Goal: Task Accomplishment & Management: Manage account settings

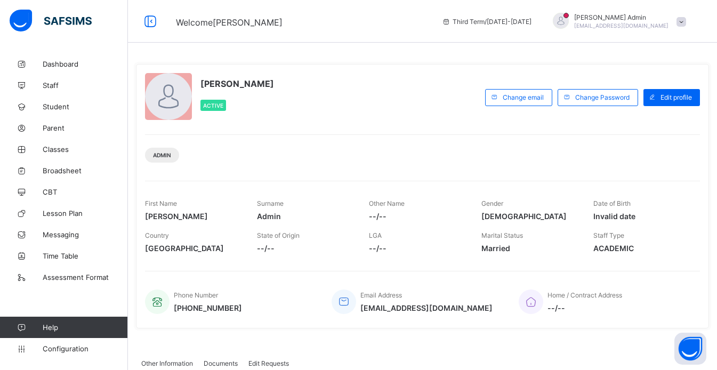
click at [686, 22] on span at bounding box center [681, 22] width 10 height 10
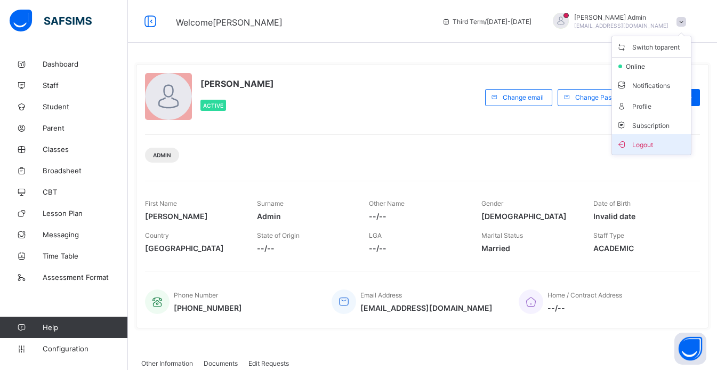
click at [650, 147] on span "Logout" at bounding box center [651, 144] width 70 height 12
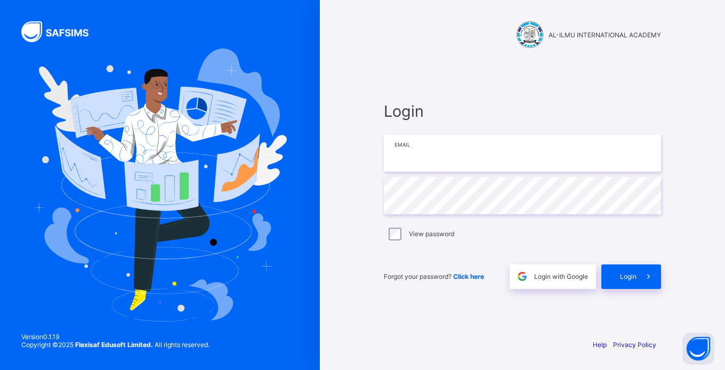
type input "**********"
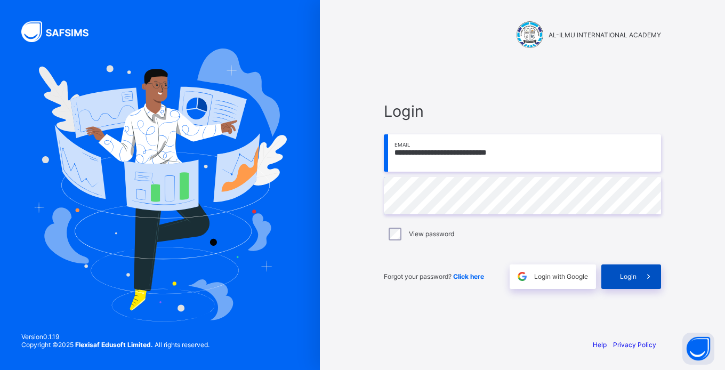
click at [636, 276] on span "Login" at bounding box center [628, 276] width 17 height 8
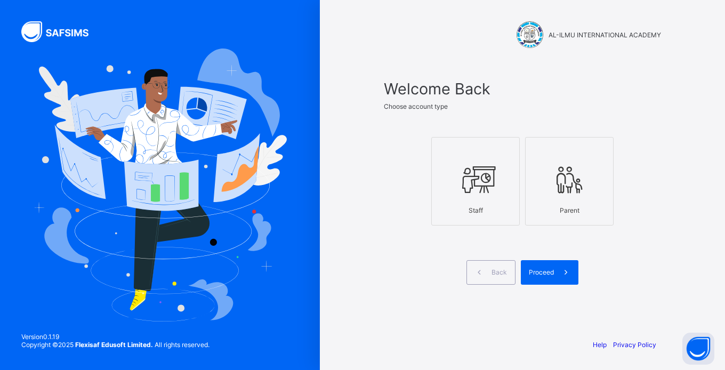
click at [481, 201] on div "Staff" at bounding box center [475, 210] width 77 height 19
click at [558, 272] on span at bounding box center [566, 272] width 25 height 25
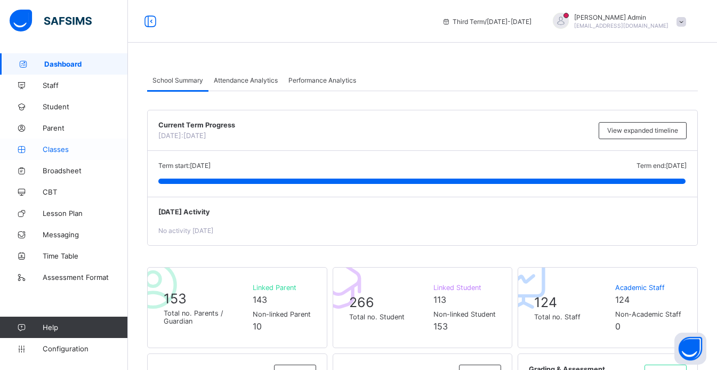
click at [62, 147] on span "Classes" at bounding box center [85, 149] width 85 height 9
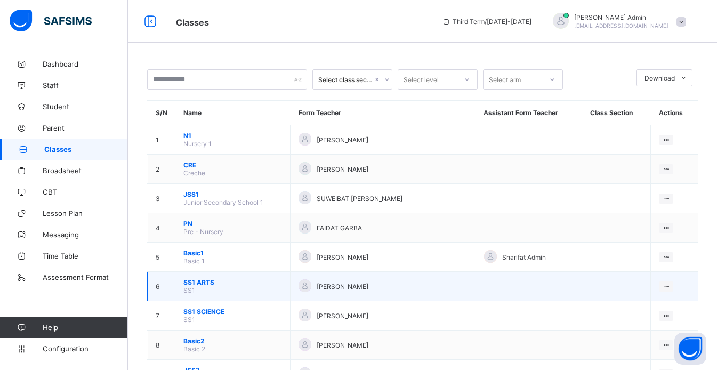
click at [194, 282] on span "SS1 ARTS" at bounding box center [232, 282] width 99 height 8
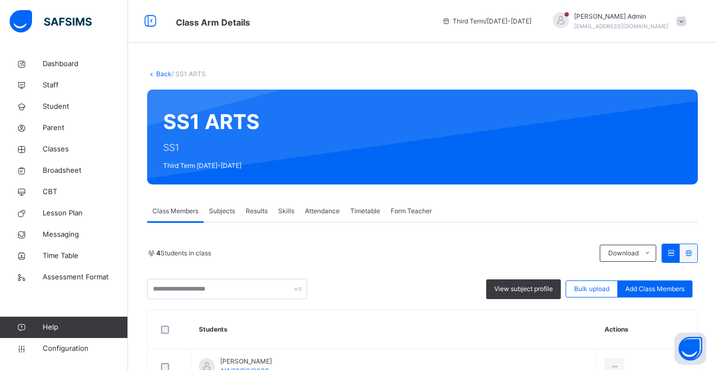
click at [291, 213] on span "Skills" at bounding box center [286, 211] width 16 height 10
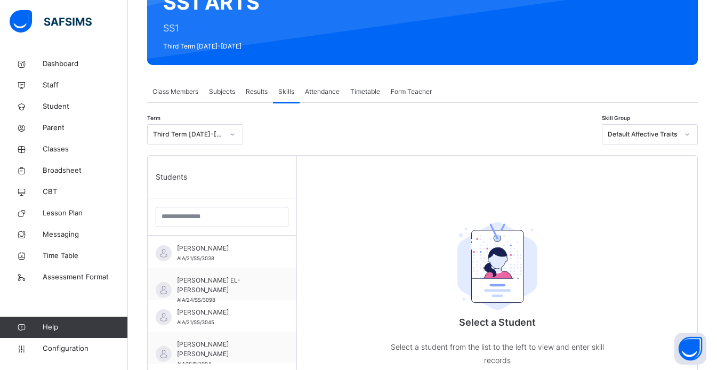
scroll to position [193, 0]
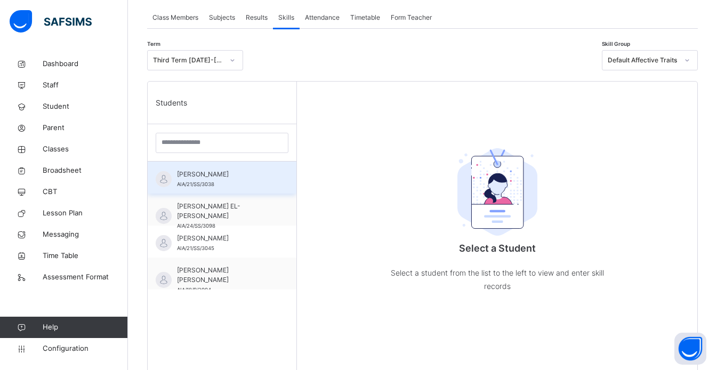
click at [216, 189] on div "ABDUL-AWWAL OLANREWAJU ONABEKUN AIA/21/SS/3038" at bounding box center [224, 178] width 95 height 19
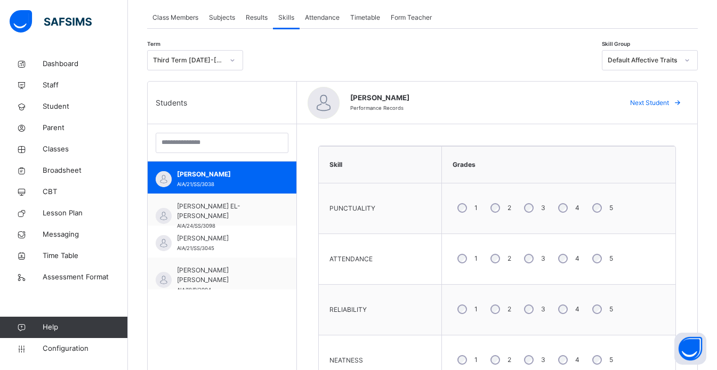
click at [566, 308] on div "4" at bounding box center [567, 309] width 29 height 22
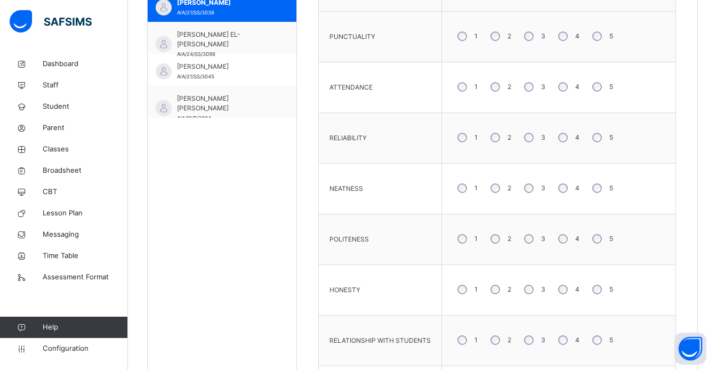
scroll to position [356, 0]
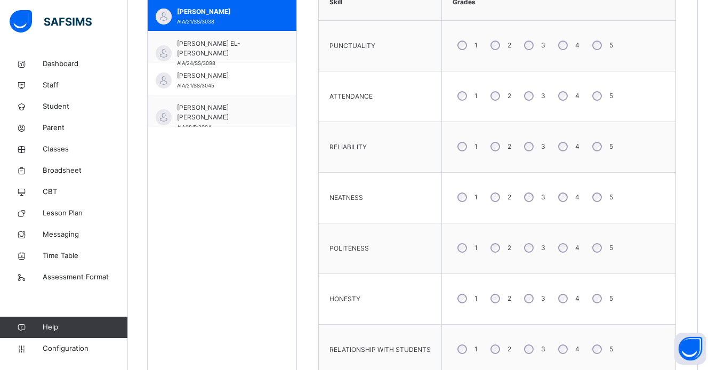
click at [523, 294] on div "3" at bounding box center [533, 298] width 29 height 22
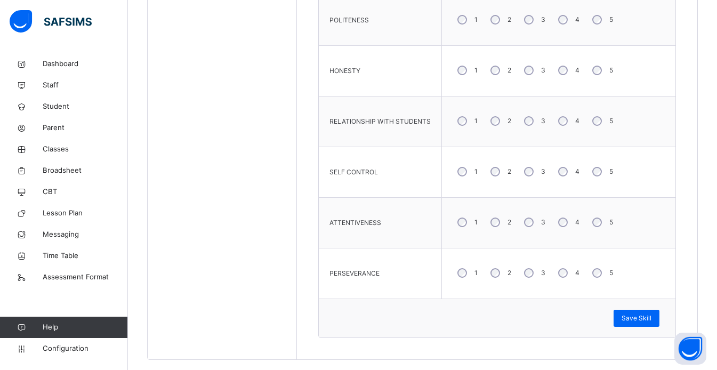
scroll to position [600, 0]
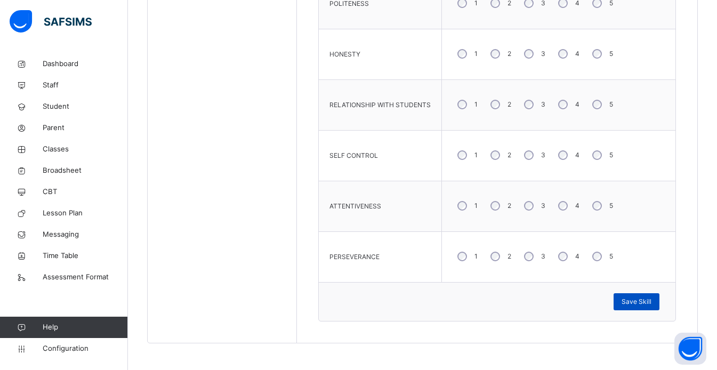
click at [646, 302] on span "Save Skill" at bounding box center [636, 302] width 30 height 10
click at [634, 305] on span "Save Skill" at bounding box center [636, 302] width 30 height 10
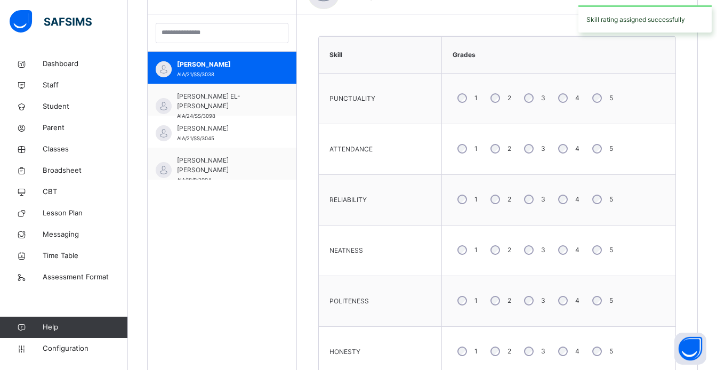
scroll to position [259, 0]
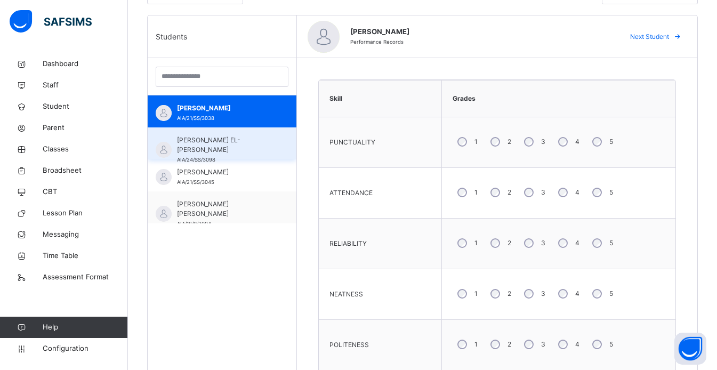
click at [216, 149] on span "[PERSON_NAME] EL-[PERSON_NAME]" at bounding box center [224, 144] width 95 height 19
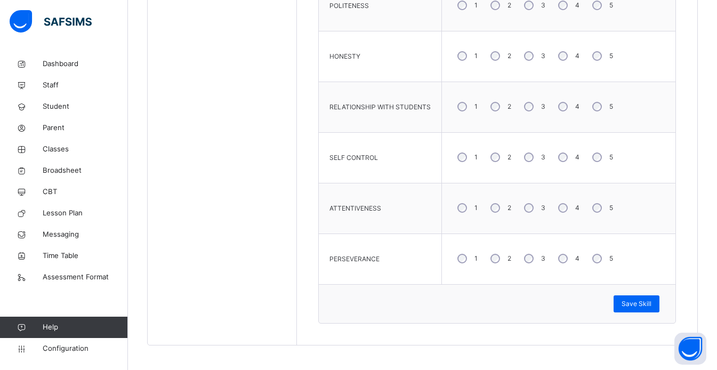
scroll to position [600, 0]
click at [649, 306] on div "Save Skill" at bounding box center [636, 301] width 46 height 17
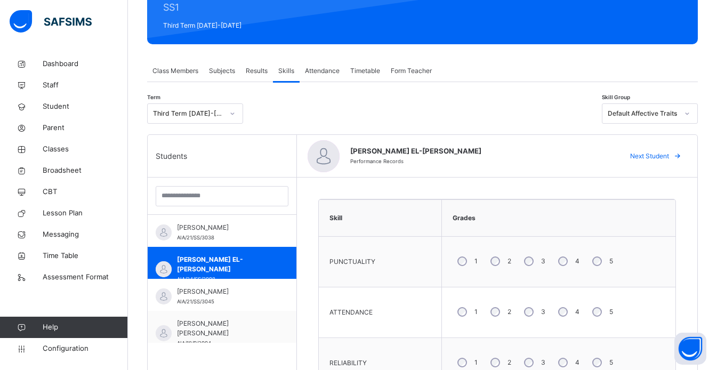
scroll to position [110, 0]
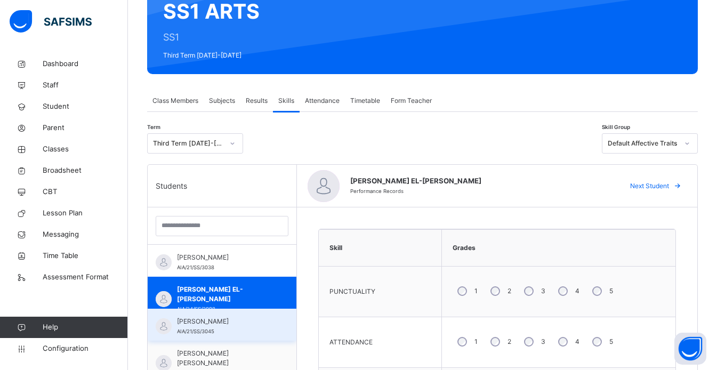
click at [179, 329] on span "AIA/21/SS/3045" at bounding box center [195, 331] width 37 height 6
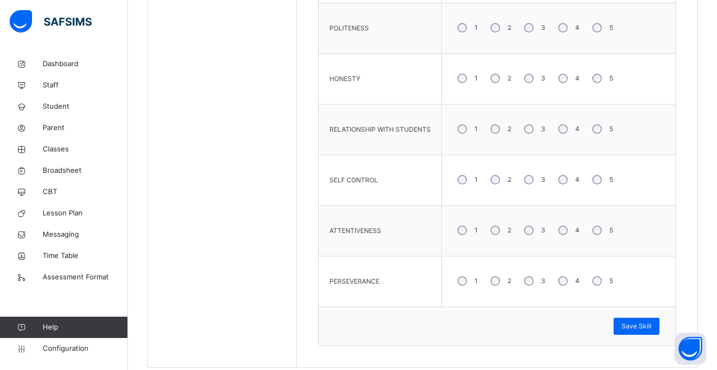
scroll to position [600, 0]
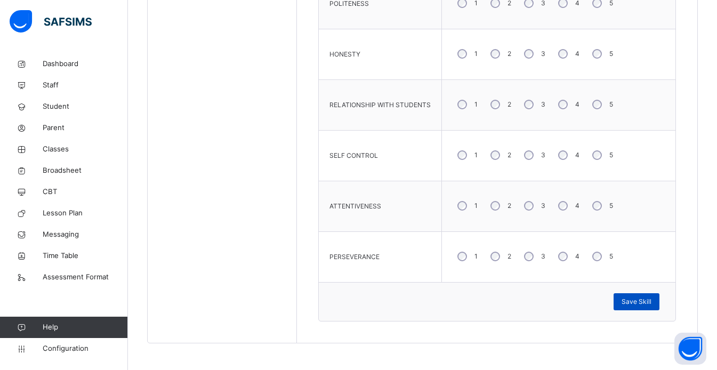
click at [644, 302] on span "Save Skill" at bounding box center [636, 302] width 30 height 10
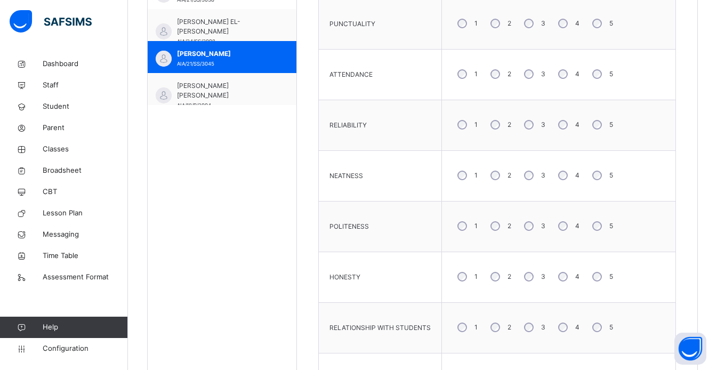
scroll to position [366, 0]
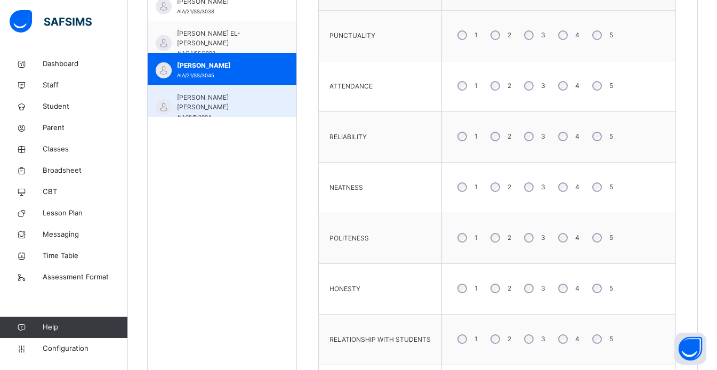
click at [213, 96] on span "IBRAHIM MOHAMMED INUWA" at bounding box center [224, 102] width 95 height 19
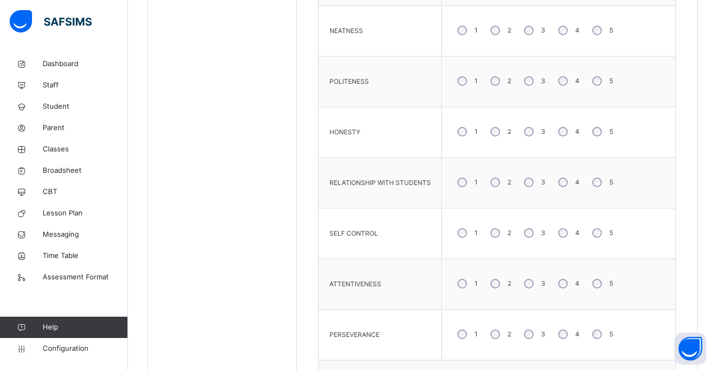
scroll to position [535, 0]
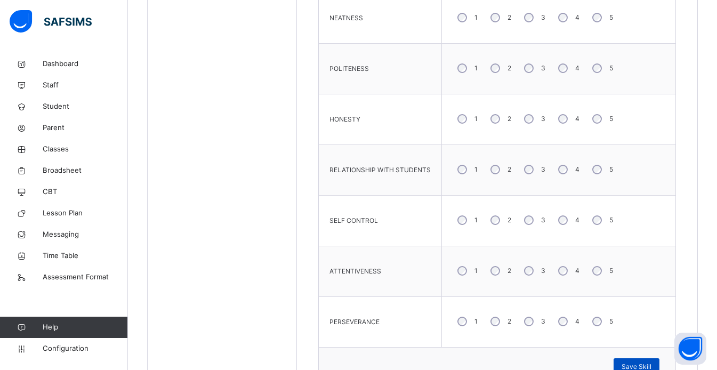
click at [629, 364] on div "Save Skill" at bounding box center [636, 366] width 46 height 17
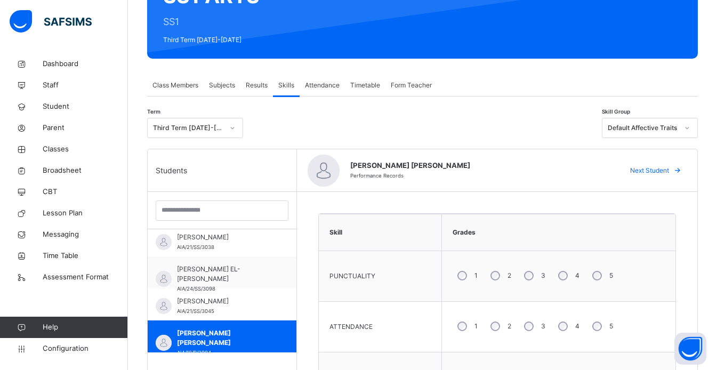
scroll to position [118, 0]
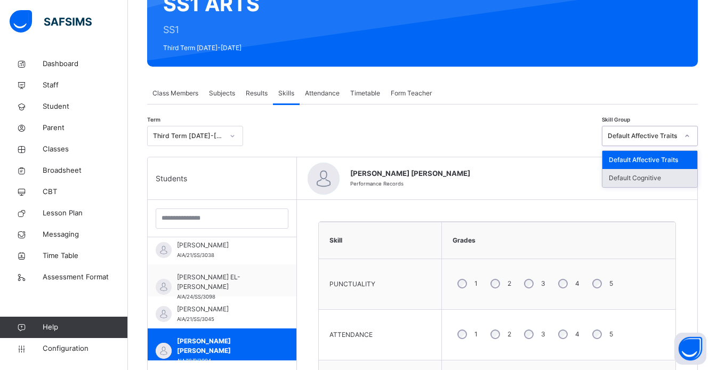
click at [632, 186] on div "Default Cognitive" at bounding box center [649, 178] width 95 height 18
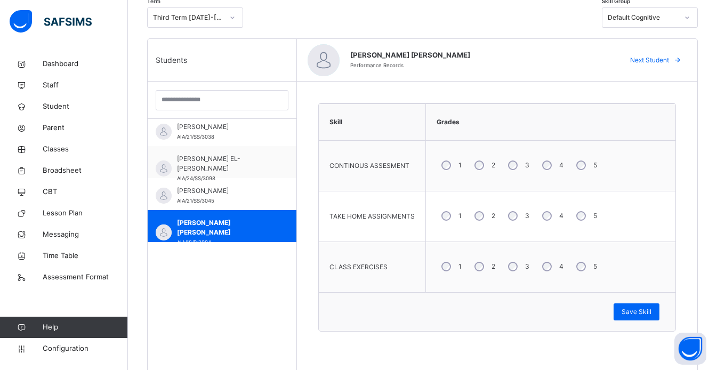
scroll to position [238, 0]
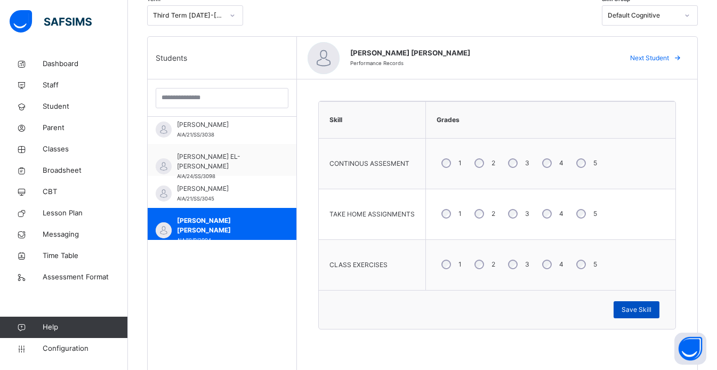
click at [636, 307] on span "Save Skill" at bounding box center [636, 310] width 30 height 10
click at [669, 58] on span "Next Student" at bounding box center [649, 58] width 39 height 10
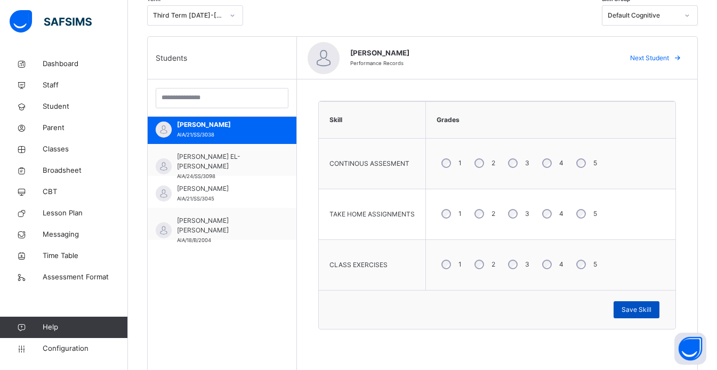
click at [626, 303] on div "Save Skill" at bounding box center [636, 309] width 46 height 17
click at [658, 58] on span "Next Student" at bounding box center [649, 58] width 39 height 10
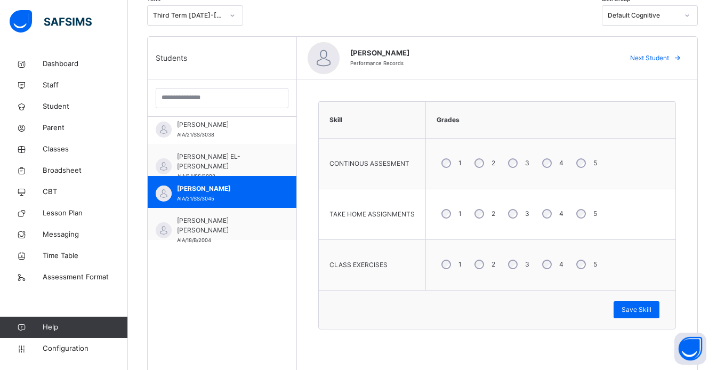
scroll to position [234, 0]
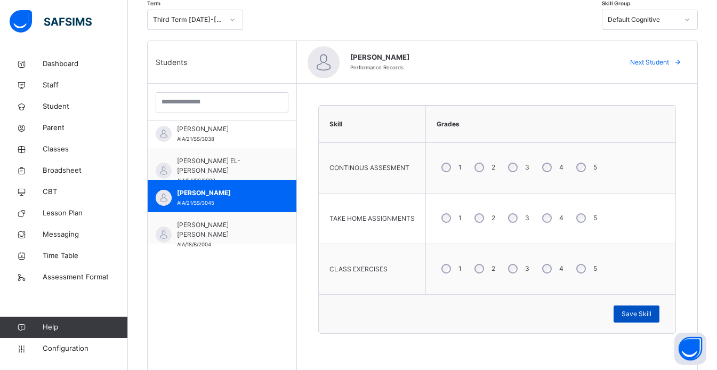
click at [636, 313] on span "Save Skill" at bounding box center [636, 314] width 30 height 10
click at [662, 62] on span "Next Student" at bounding box center [649, 63] width 39 height 10
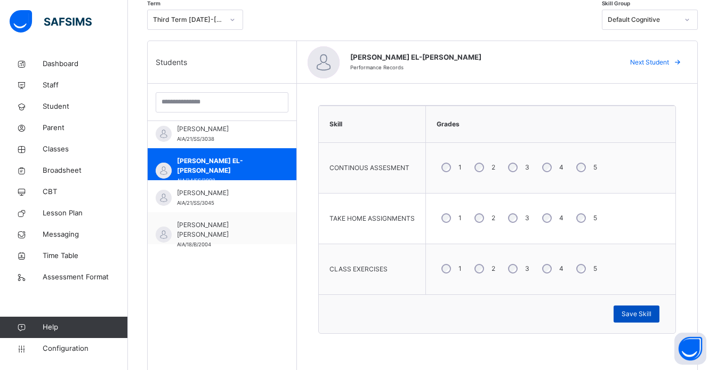
click at [633, 311] on span "Save Skill" at bounding box center [636, 314] width 30 height 10
click at [648, 65] on span "Next Student" at bounding box center [649, 63] width 39 height 10
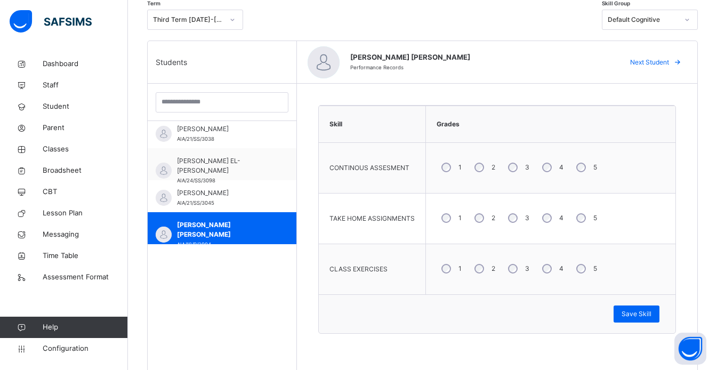
click at [648, 65] on span "Next Student" at bounding box center [649, 63] width 39 height 10
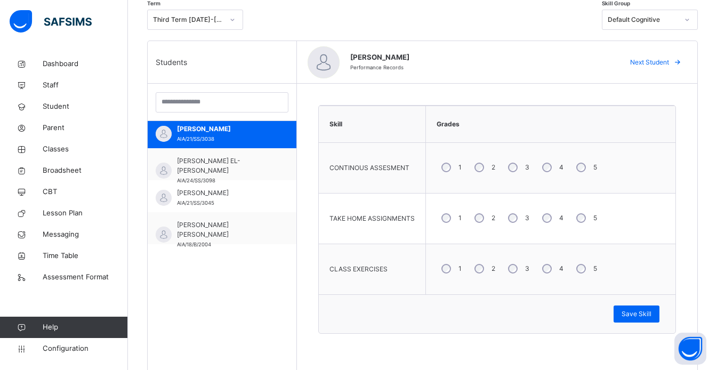
click at [648, 65] on span "Next Student" at bounding box center [649, 63] width 39 height 10
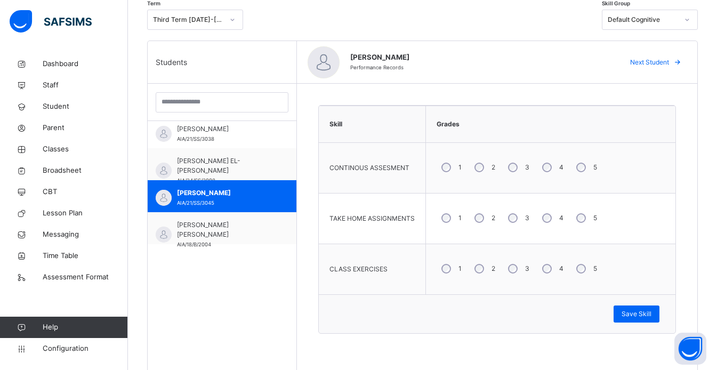
click at [648, 65] on span "Next Student" at bounding box center [649, 63] width 39 height 10
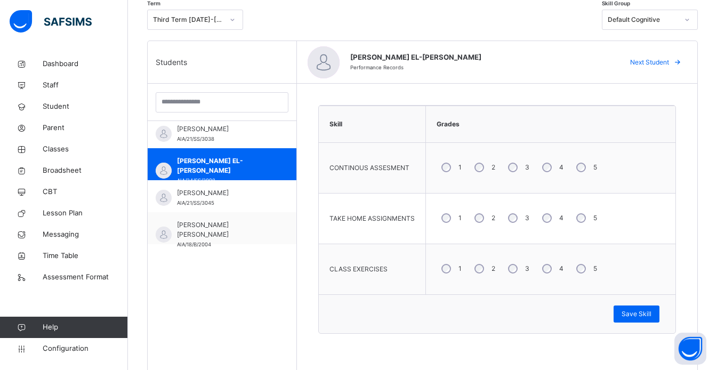
click at [648, 65] on span "Next Student" at bounding box center [649, 63] width 39 height 10
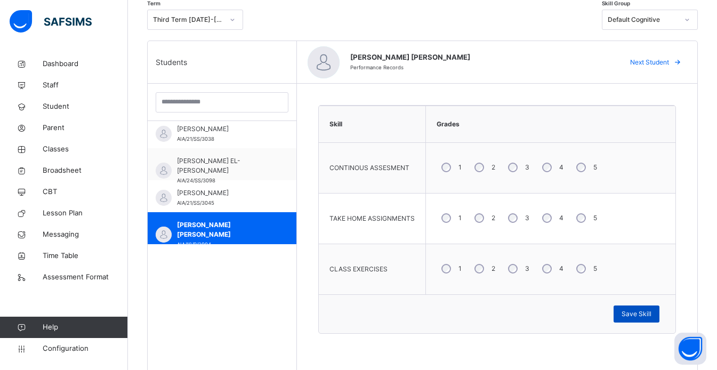
click at [651, 314] on span "Save Skill" at bounding box center [636, 314] width 30 height 10
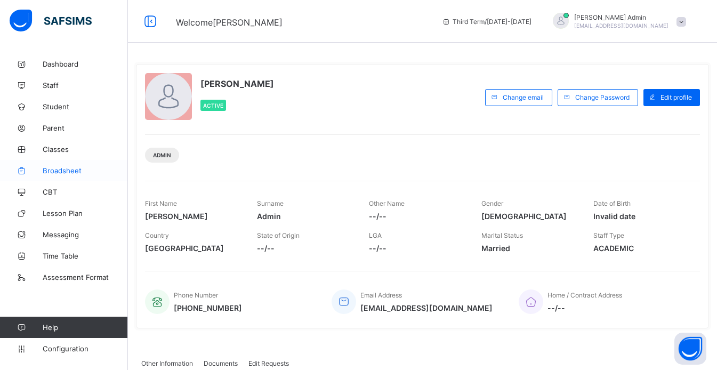
click at [52, 172] on span "Broadsheet" at bounding box center [85, 170] width 85 height 9
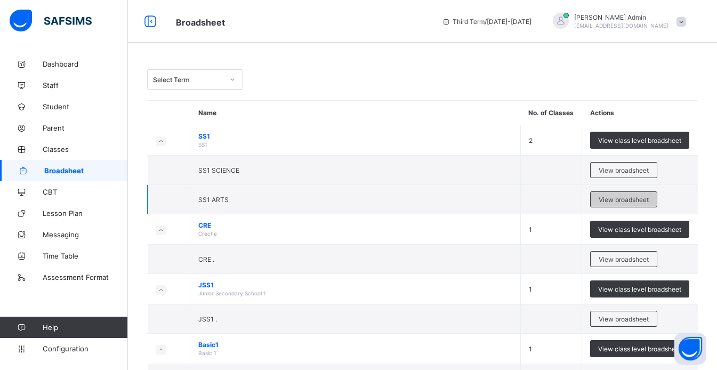
click at [627, 200] on span "View broadsheet" at bounding box center [623, 200] width 50 height 8
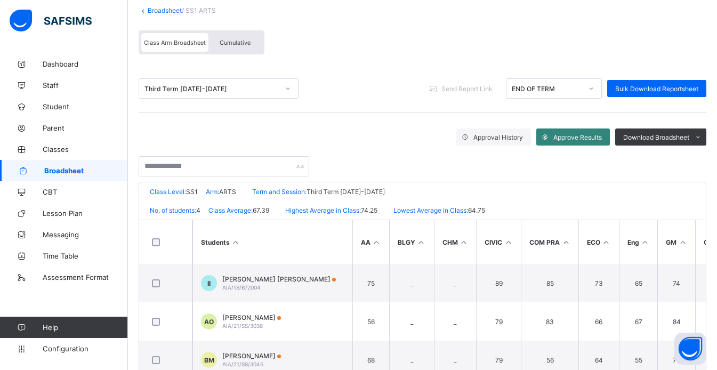
scroll to position [142, 0]
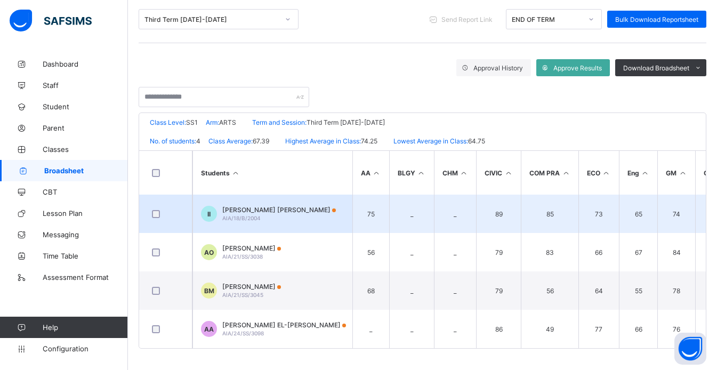
click at [268, 213] on div "IBRAHIM MOHAMMED INUWA AIA/18/B/2004" at bounding box center [278, 214] width 113 height 16
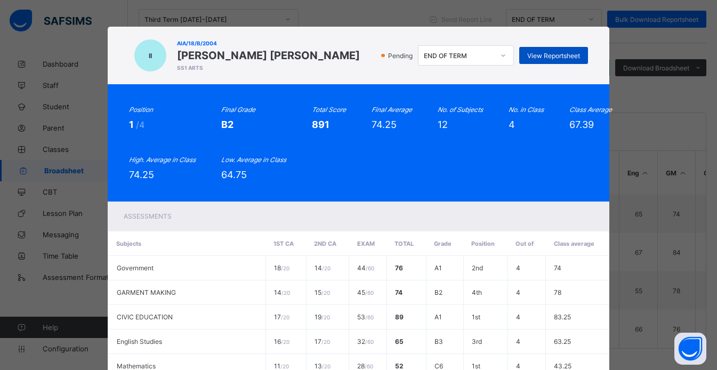
click at [568, 51] on div "View Reportsheet" at bounding box center [553, 55] width 69 height 17
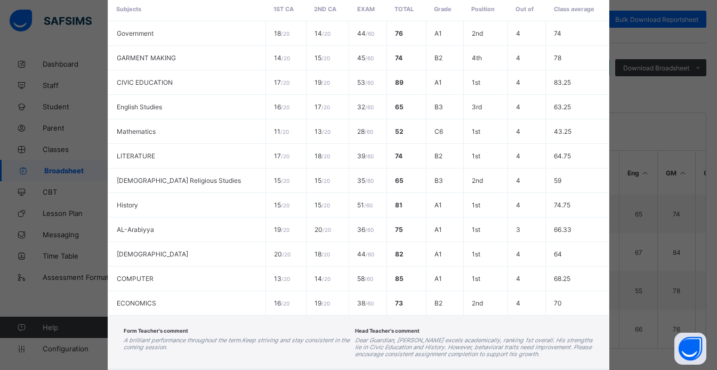
scroll to position [298, 0]
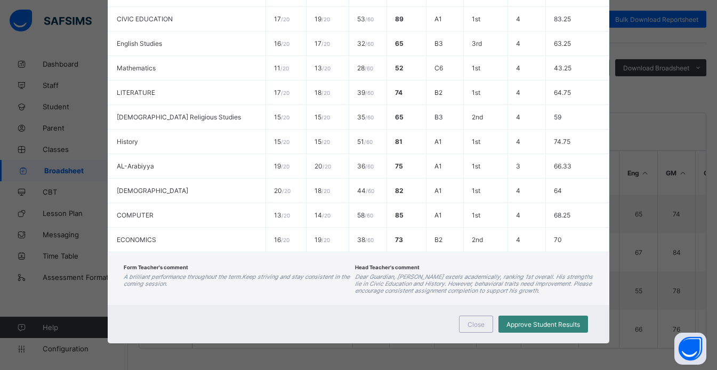
click at [541, 321] on span "Approve Student Results" at bounding box center [543, 324] width 74 height 8
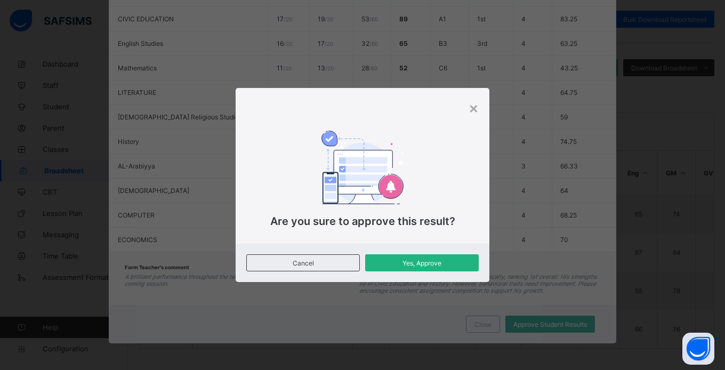
click at [405, 268] on div "Yes, Approve" at bounding box center [421, 262] width 113 height 17
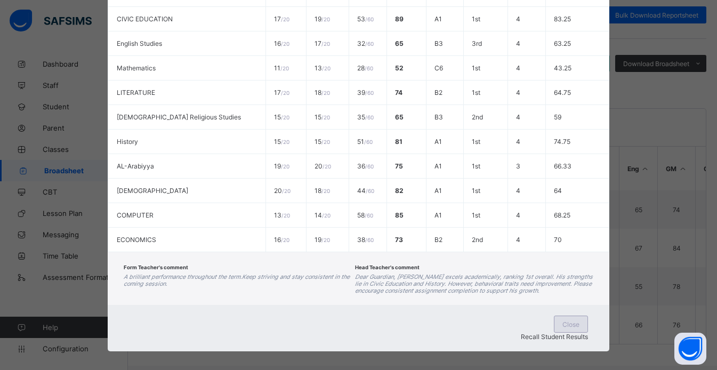
click at [554, 320] on div "Close" at bounding box center [571, 323] width 34 height 17
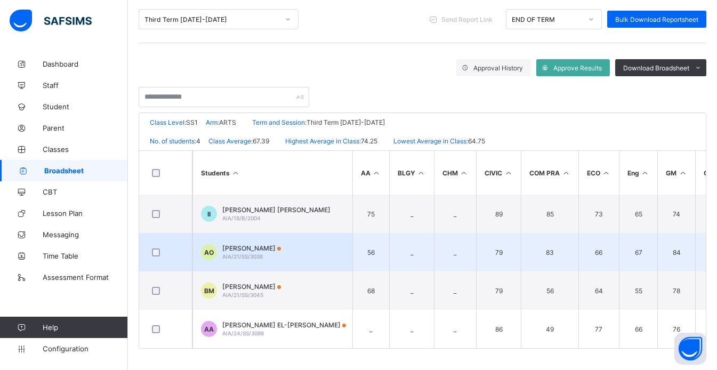
click at [281, 249] on div "ABDUL-AWWAL OLANREWAJU ONABEKUN AIA/21/SS/3038" at bounding box center [251, 252] width 59 height 16
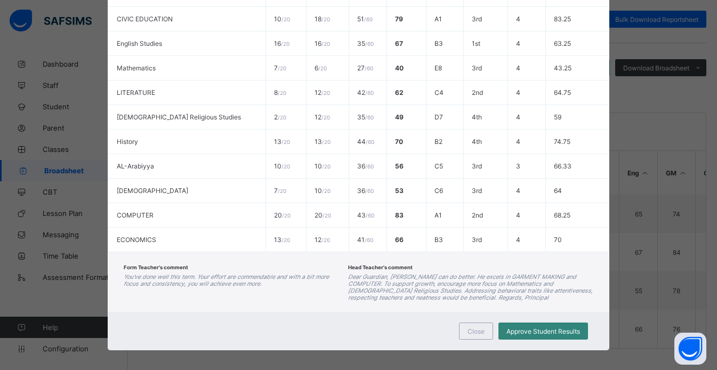
click at [506, 335] on span "Approve Student Results" at bounding box center [543, 331] width 74 height 8
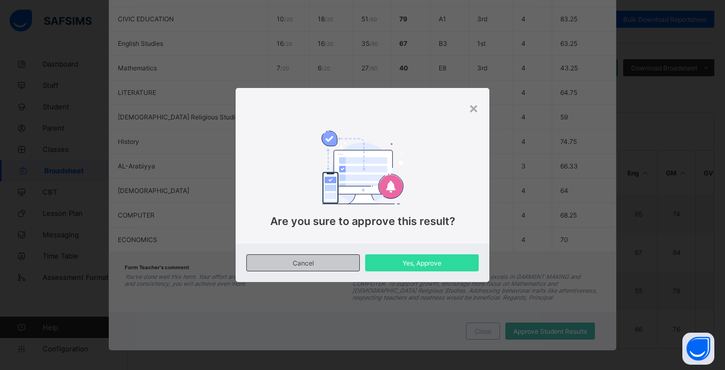
click at [345, 262] on span "Cancel" at bounding box center [303, 263] width 96 height 8
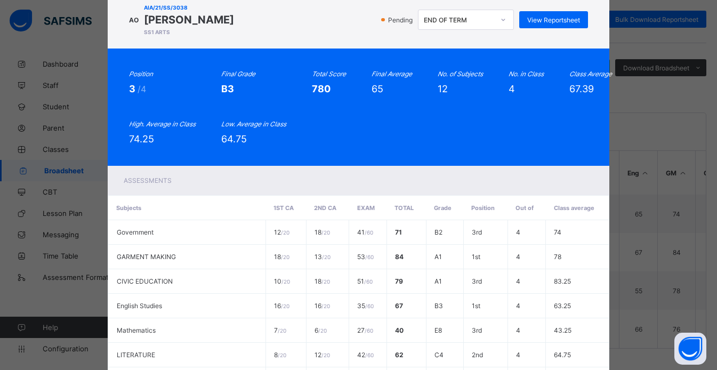
scroll to position [0, 0]
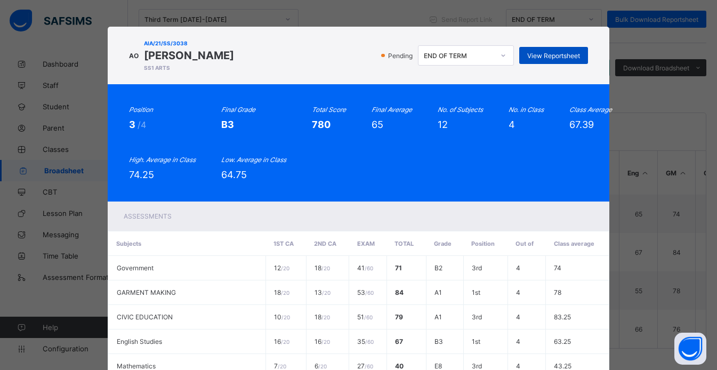
click at [541, 60] on span "View Reportsheet" at bounding box center [553, 56] width 53 height 8
click at [567, 84] on div "AO AIA/21/SS/3038 ABDUL-AWWAL OLANREWAJU ONABEKUN SS1 ARTS Pending END OF TERM …" at bounding box center [359, 56] width 502 height 58
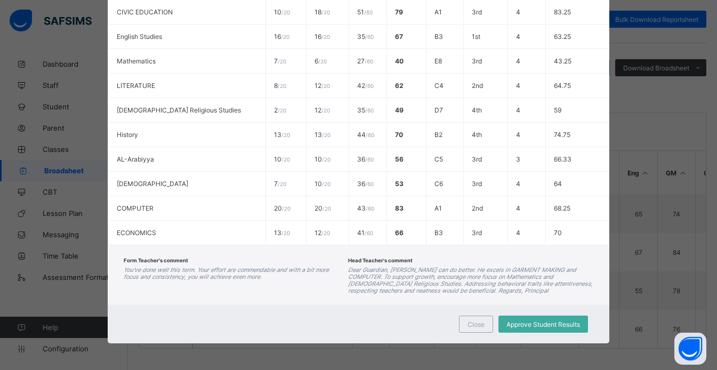
scroll to position [318, 0]
click at [523, 319] on div "Approve Student Results" at bounding box center [542, 323] width 89 height 17
click at [480, 328] on div "Close" at bounding box center [476, 323] width 34 height 17
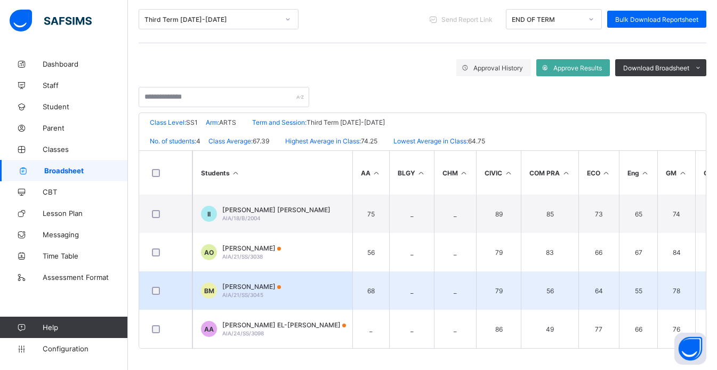
click at [300, 273] on td "BM BAKO MUHAMMAD AIA/21/SS/3045" at bounding box center [272, 290] width 160 height 38
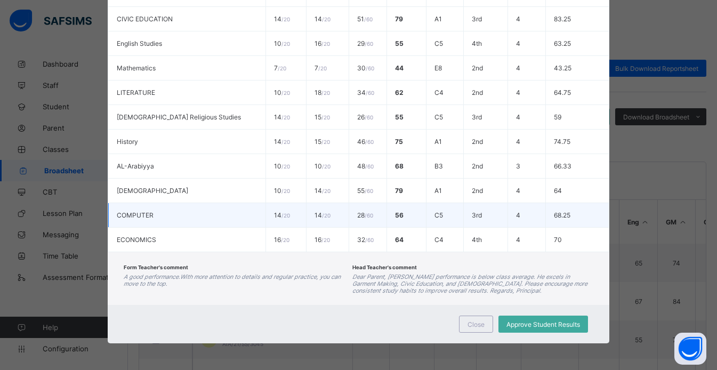
scroll to position [56, 0]
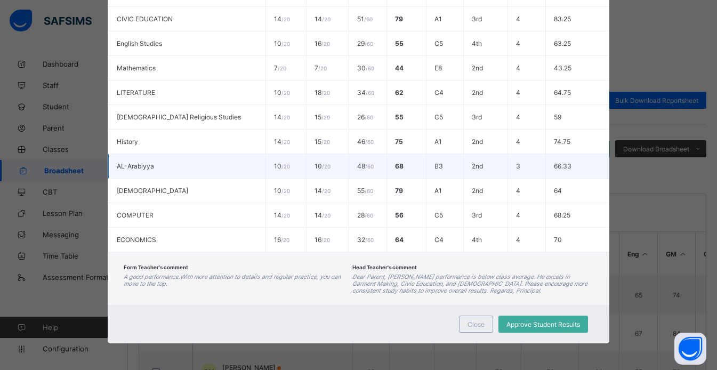
click at [349, 175] on td "48 / 60" at bounding box center [367, 166] width 37 height 25
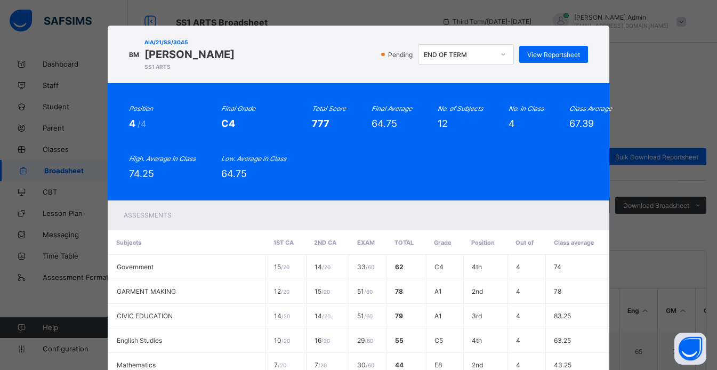
scroll to position [0, 0]
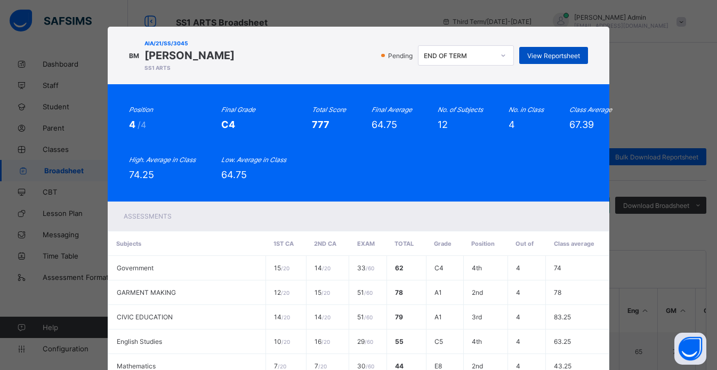
click at [531, 53] on span "View Reportsheet" at bounding box center [553, 56] width 53 height 8
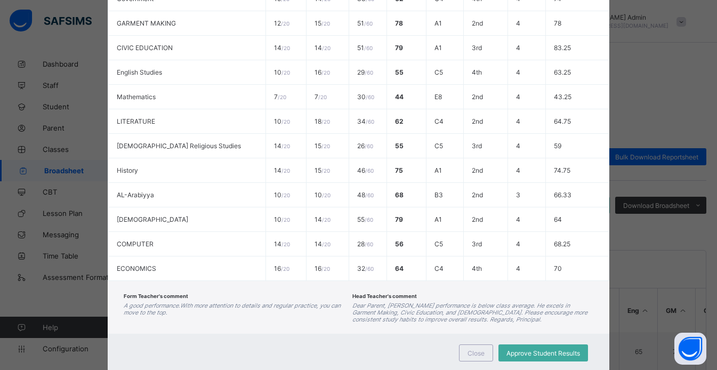
scroll to position [298, 0]
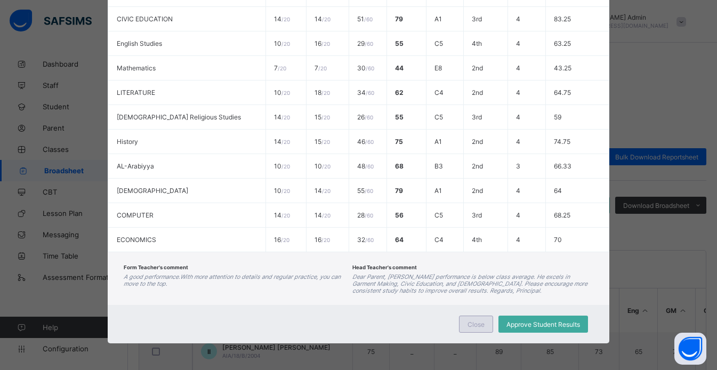
click at [480, 323] on span "Close" at bounding box center [475, 324] width 17 height 8
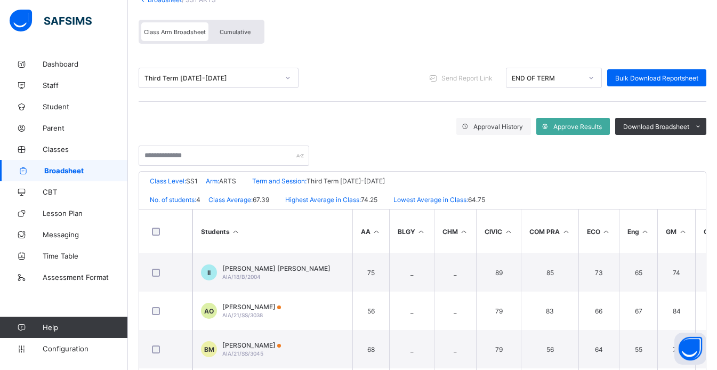
scroll to position [142, 0]
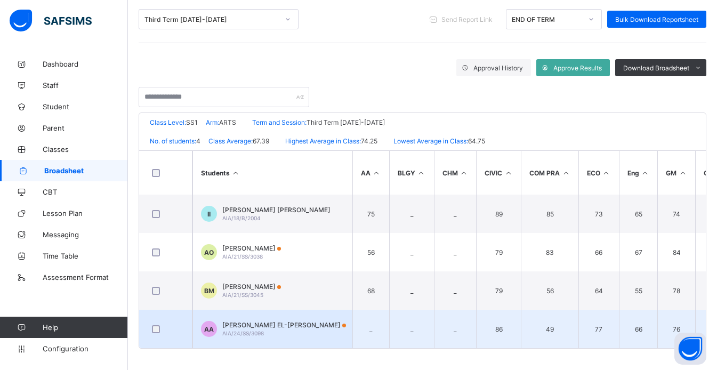
click at [268, 327] on div "ABDULKADIR EL-RASHEED ALIYU AIA/24/SS/3098" at bounding box center [284, 329] width 124 height 16
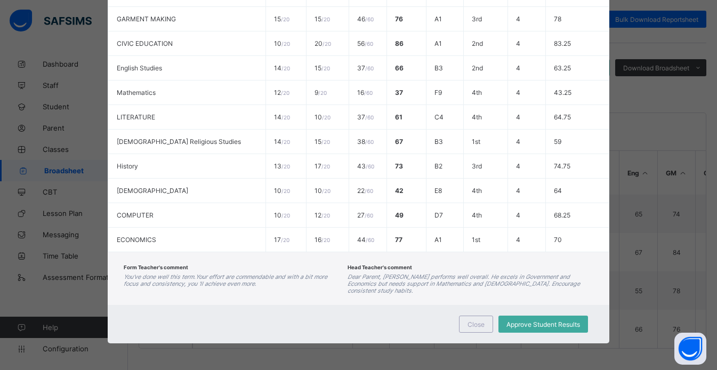
click at [265, 270] on div "Form Teacher's comment You've done well this term.Your effort are commendable a…" at bounding box center [233, 278] width 218 height 31
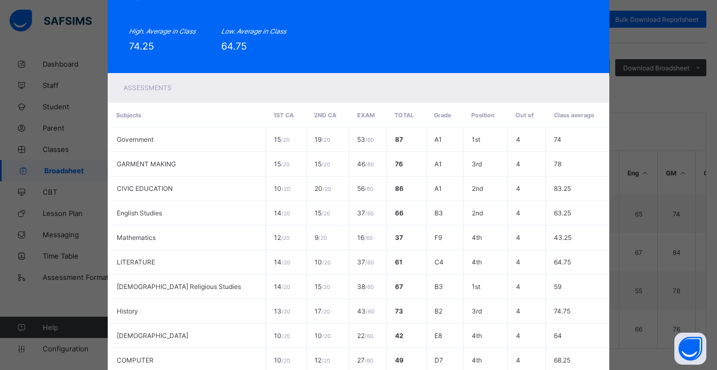
scroll to position [0, 0]
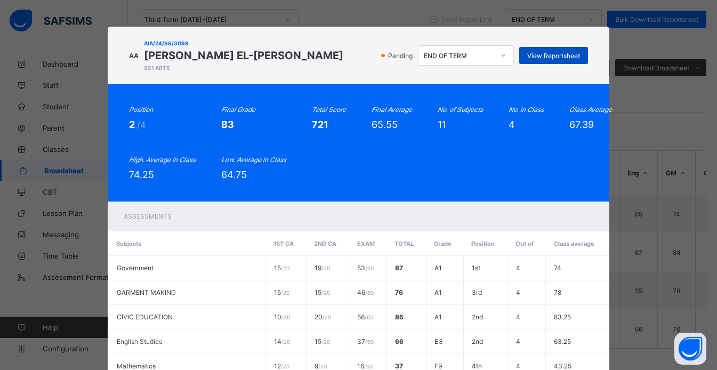
click at [553, 57] on span "View Reportsheet" at bounding box center [553, 56] width 53 height 8
click at [548, 126] on div "Position 2 /4 Final Grade B3 Total Score 721 Final Average 65.55 No. of Subject…" at bounding box center [358, 142] width 459 height 75
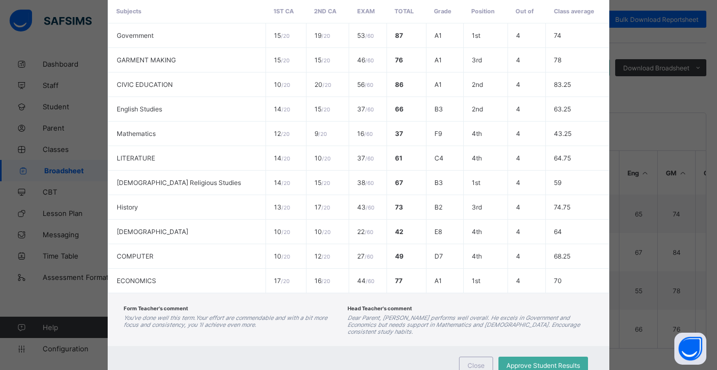
scroll to position [273, 0]
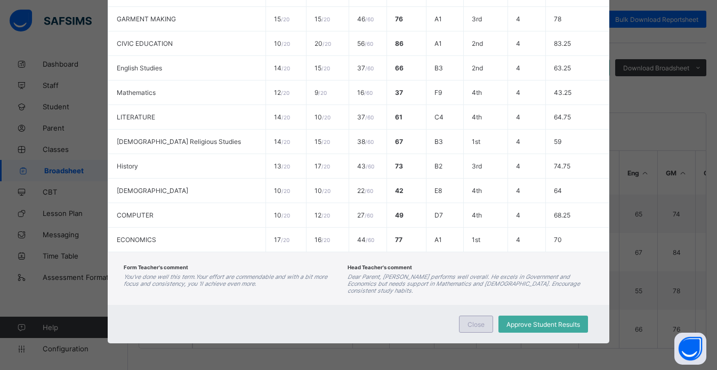
click at [477, 324] on span "Close" at bounding box center [475, 324] width 17 height 8
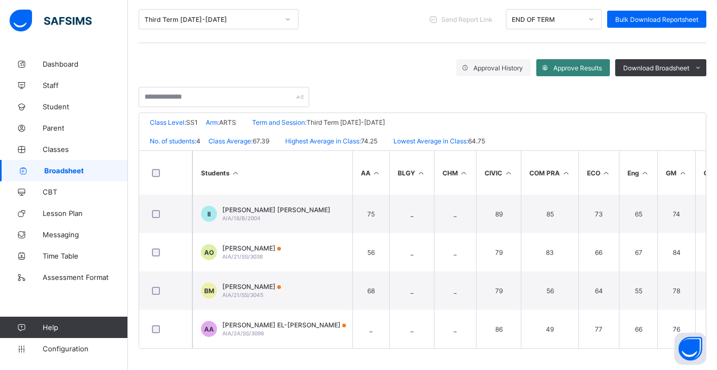
click at [609, 66] on div "Approve Results" at bounding box center [573, 67] width 74 height 17
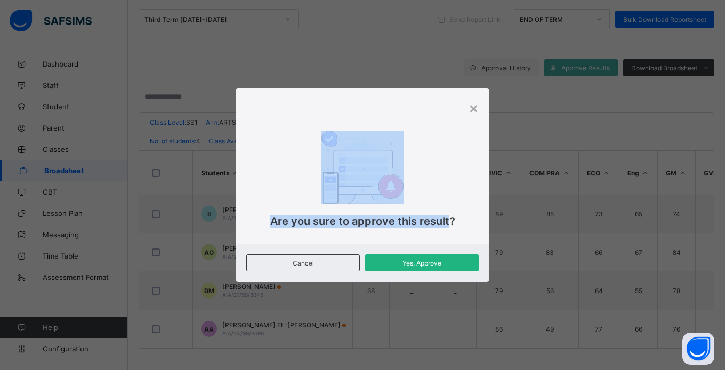
drag, startPoint x: 611, startPoint y: 66, endPoint x: 447, endPoint y: 265, distance: 257.4
click at [447, 265] on div "× Are you sure to approve this result? Cancel Yes, Approve" at bounding box center [362, 185] width 725 height 370
click at [453, 265] on span "Yes, Approve" at bounding box center [421, 263] width 97 height 8
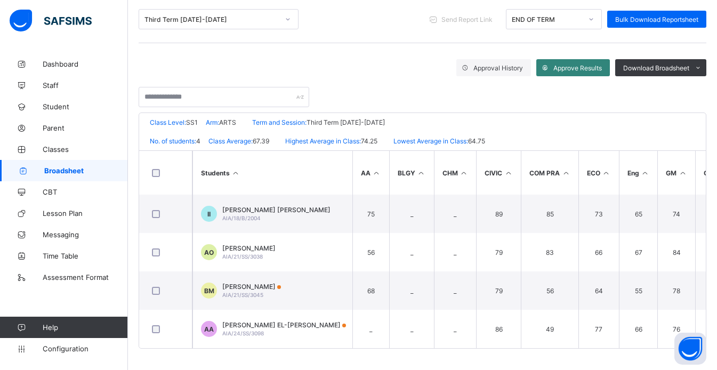
click at [549, 64] on icon at bounding box center [545, 67] width 8 height 7
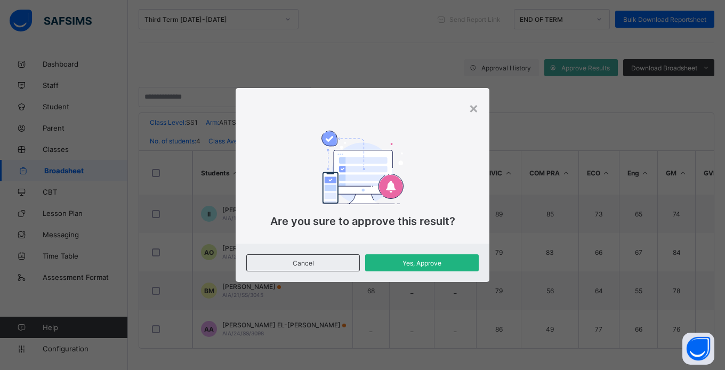
click at [431, 264] on span "Yes, Approve" at bounding box center [421, 263] width 97 height 8
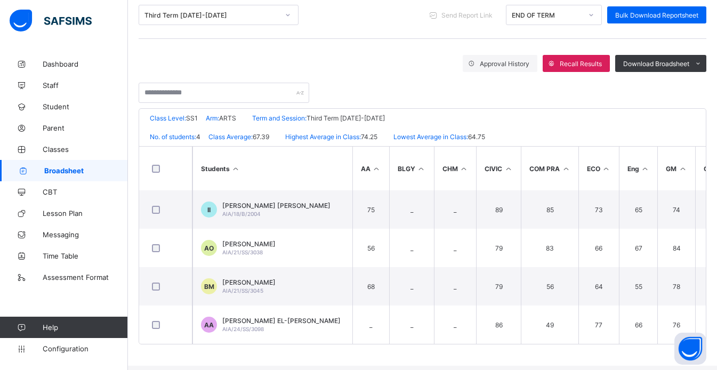
scroll to position [0, 0]
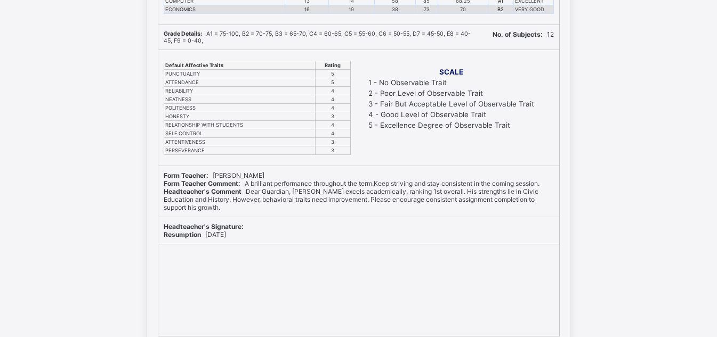
scroll to position [351, 0]
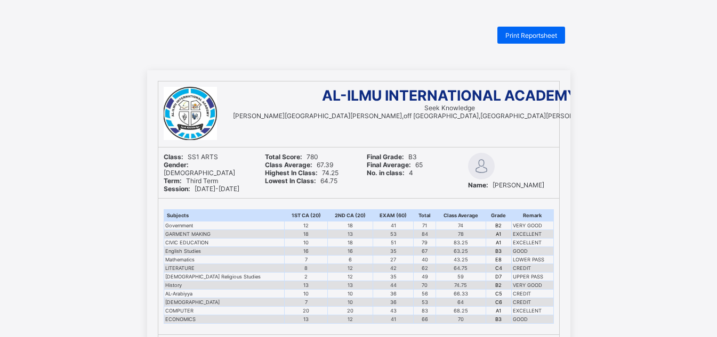
scroll to position [320, 0]
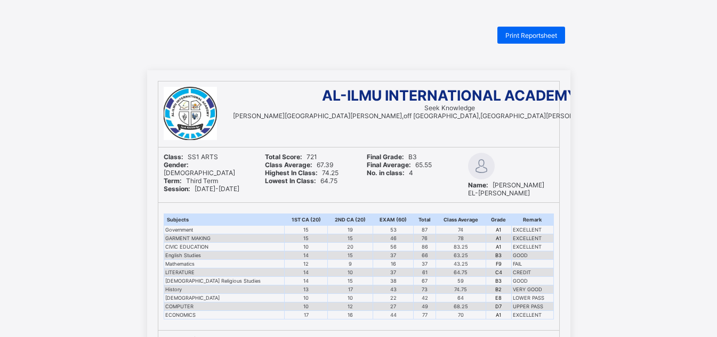
scroll to position [298, 0]
